Goal: Task Accomplishment & Management: Complete application form

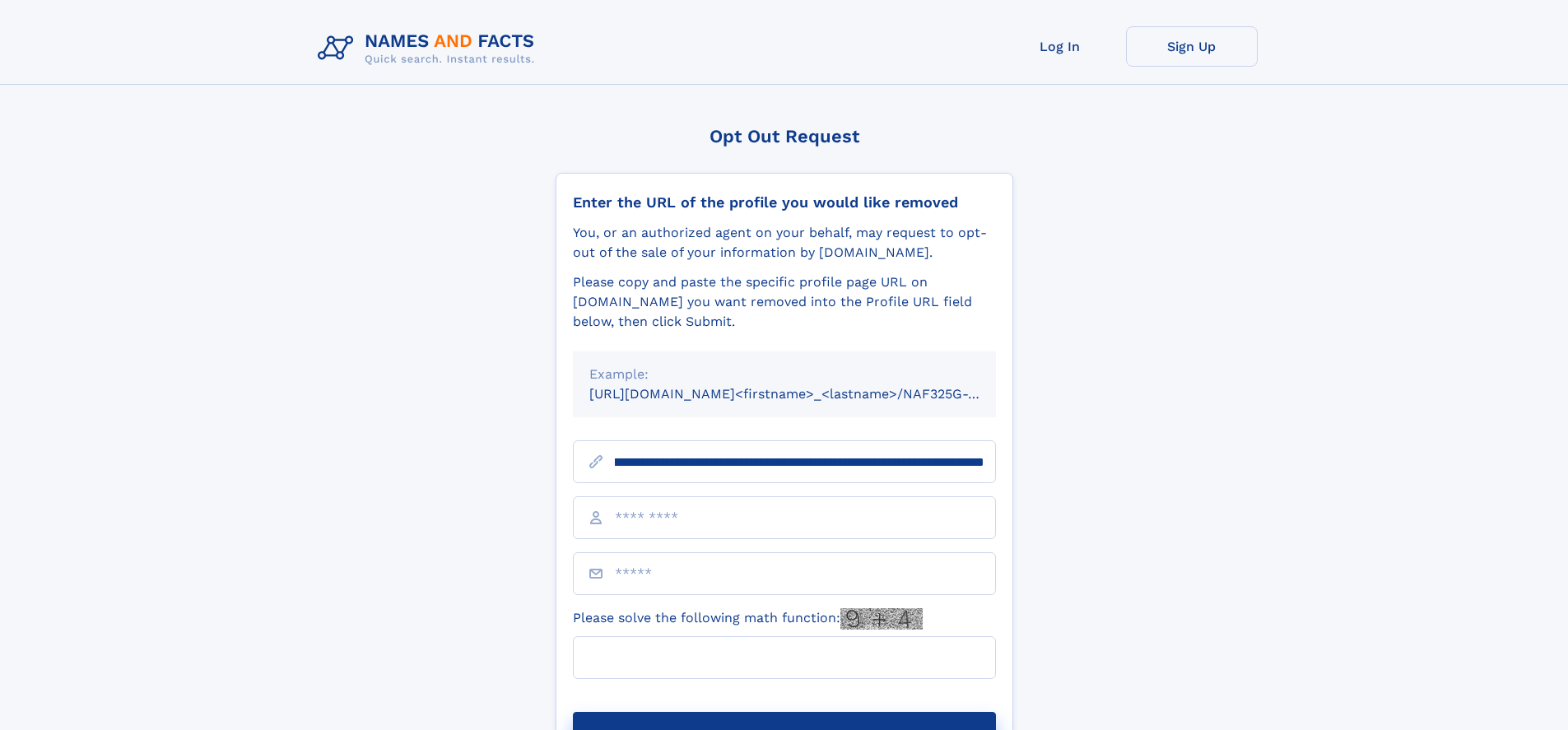
scroll to position [0, 200]
type input "**********"
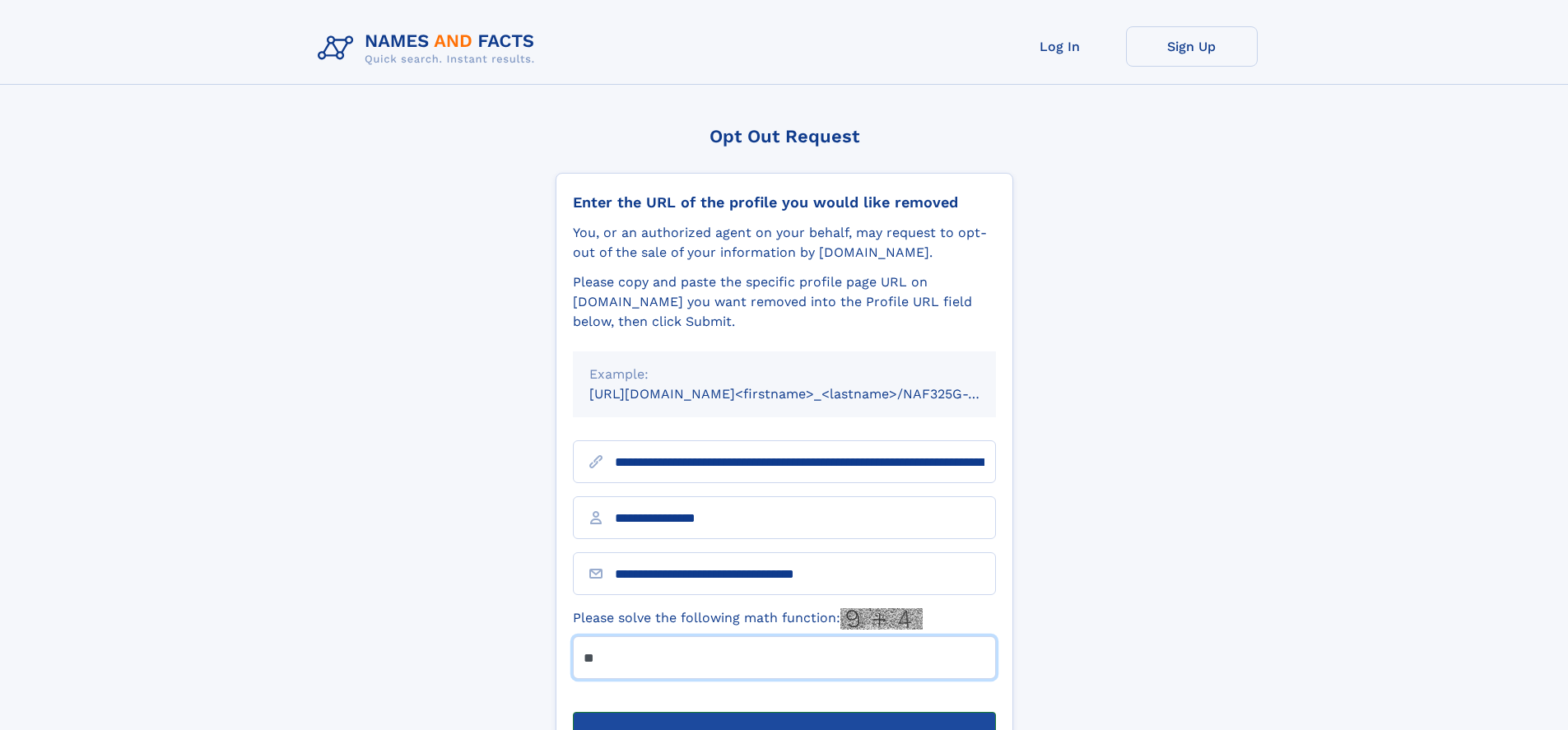
type input "**"
click at [784, 712] on button "Submit Opt Out Request" at bounding box center [784, 738] width 423 height 53
